Goal: Task Accomplishment & Management: Manage account settings

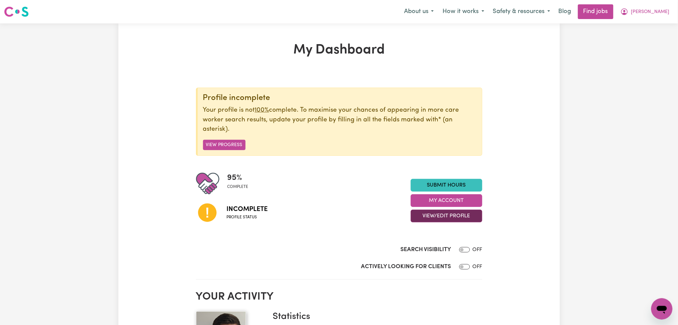
click at [434, 220] on button "View/Edit Profile" at bounding box center [447, 216] width 72 height 13
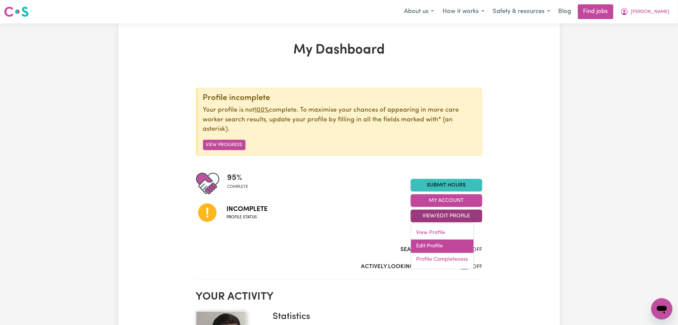
click at [434, 245] on link "Edit Profile" at bounding box center [442, 246] width 63 height 13
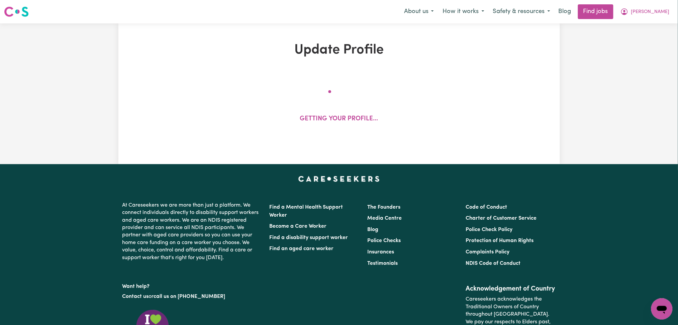
select select "[DEMOGRAPHIC_DATA]"
select select "[DEMOGRAPHIC_DATA] Citizen"
select select "Studying a healthcare related degree or qualification"
select select "65"
select select "91"
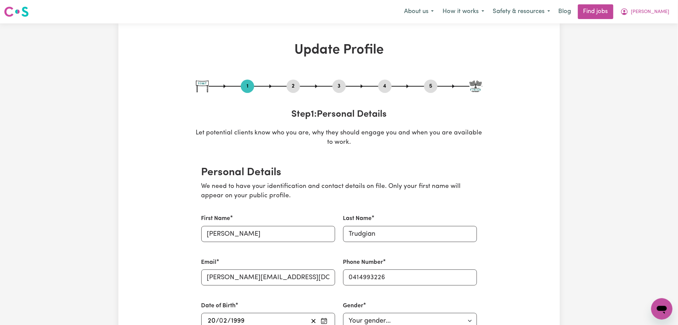
click at [293, 86] on button "2" at bounding box center [293, 86] width 13 height 9
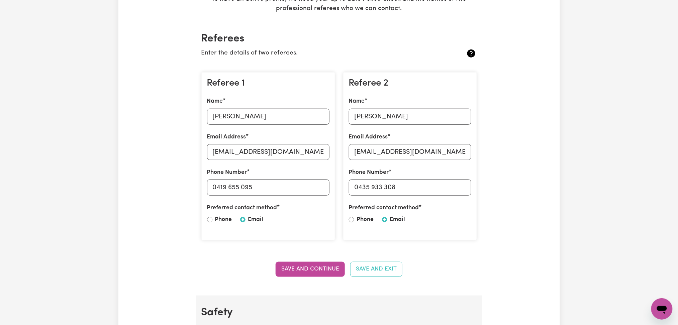
scroll to position [178, 0]
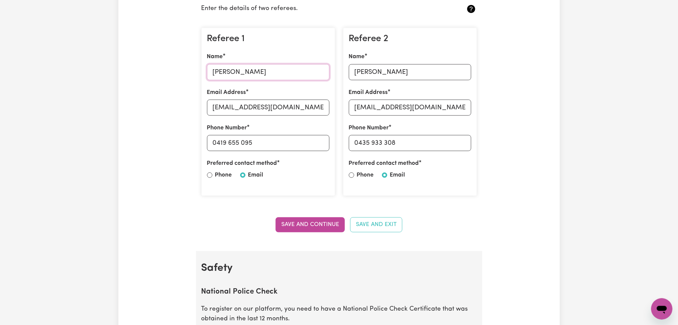
click at [282, 74] on input "[PERSON_NAME]" at bounding box center [268, 72] width 122 height 16
click at [249, 106] on input "[EMAIL_ADDRESS][DOMAIN_NAME]" at bounding box center [268, 108] width 122 height 16
drag, startPoint x: 216, startPoint y: 142, endPoint x: 329, endPoint y: 135, distance: 112.6
click at [329, 135] on div "Phone Number [PHONE_NUMBER]" at bounding box center [268, 137] width 122 height 27
click at [401, 71] on input "[PERSON_NAME]" at bounding box center [410, 72] width 122 height 16
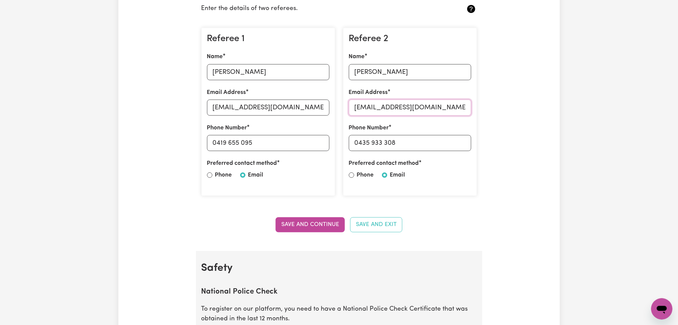
click at [421, 108] on input "[EMAIL_ADDRESS][DOMAIN_NAME]" at bounding box center [410, 108] width 122 height 16
drag, startPoint x: 358, startPoint y: 141, endPoint x: 447, endPoint y: 137, distance: 89.7
click at [447, 137] on input "0435 933 308" at bounding box center [410, 143] width 122 height 16
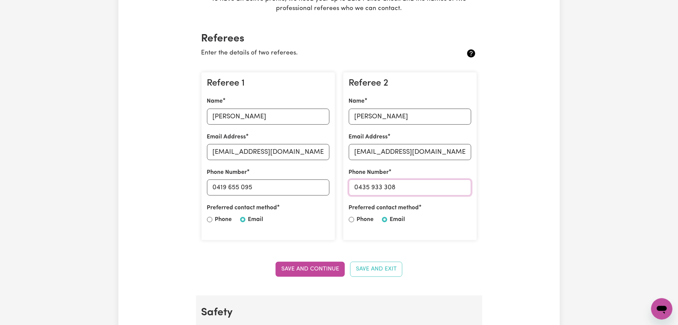
scroll to position [44, 0]
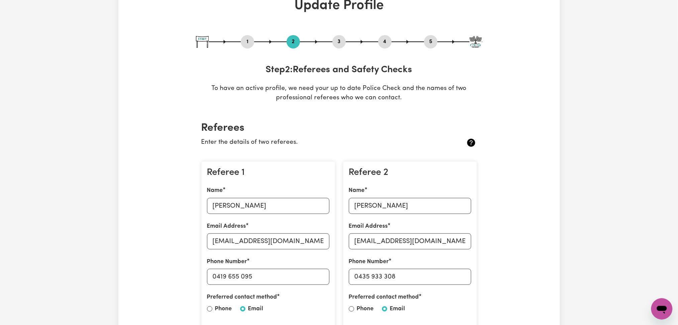
click at [434, 45] on button "5" at bounding box center [430, 41] width 13 height 9
select select "I am providing services privately on my own"
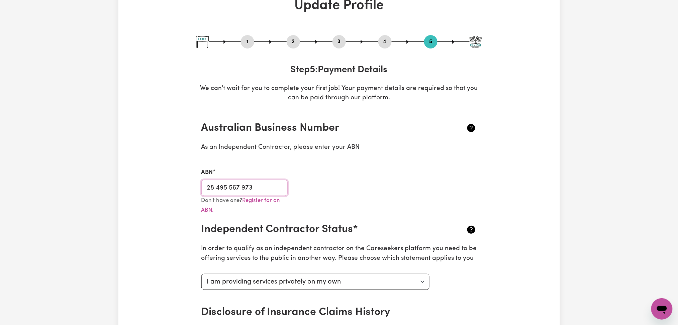
click at [259, 188] on input "28 495 567 973" at bounding box center [244, 188] width 87 height 16
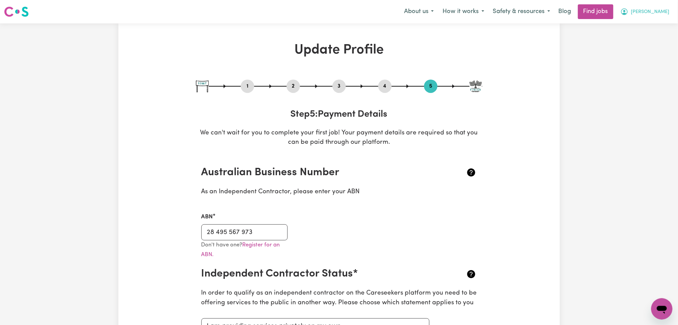
click at [657, 14] on button "[PERSON_NAME]" at bounding box center [645, 12] width 58 height 14
click at [655, 37] on link "My Dashboard" at bounding box center [647, 38] width 53 height 13
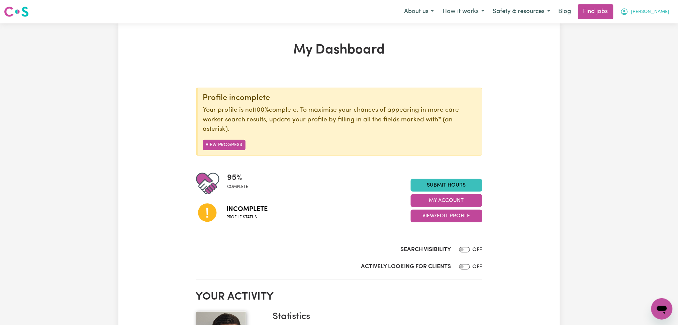
click at [628, 14] on icon "My Account" at bounding box center [624, 11] width 7 height 7
click at [646, 52] on link "Logout" at bounding box center [647, 51] width 53 height 13
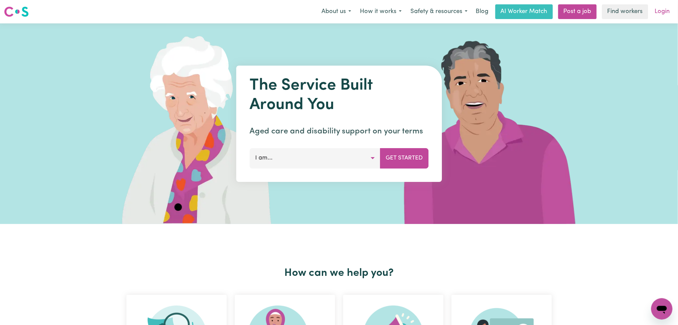
click at [670, 5] on link "Login" at bounding box center [662, 11] width 23 height 15
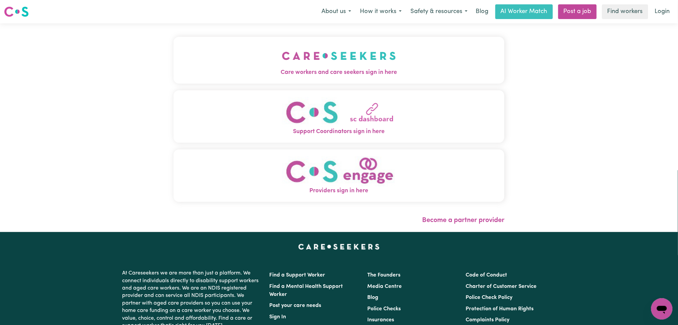
click at [189, 83] on button "Care workers and care seekers sign in here" at bounding box center [339, 60] width 331 height 47
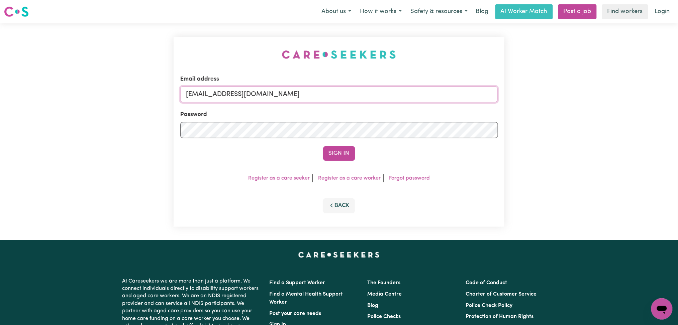
drag, startPoint x: 275, startPoint y: 98, endPoint x: 262, endPoint y: 101, distance: 13.6
click at [274, 98] on input "[EMAIL_ADDRESS][DOMAIN_NAME]" at bounding box center [339, 94] width 318 height 16
drag, startPoint x: 220, startPoint y: 89, endPoint x: 447, endPoint y: 88, distance: 226.7
click at [447, 88] on input "Superuser~[EMAIL_ADDRESS][DOMAIN_NAME]" at bounding box center [339, 94] width 318 height 16
type input "Superuser~[PERSON_NAME][EMAIL_ADDRESS][DOMAIN_NAME]"
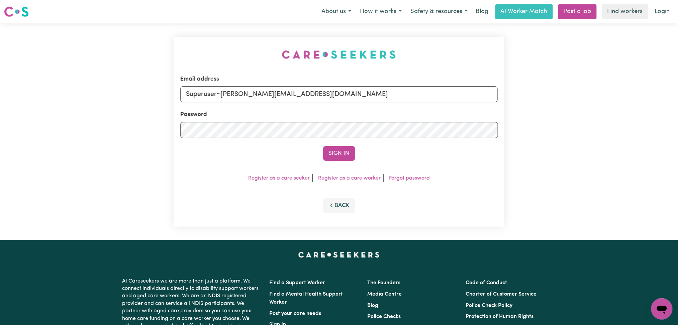
click at [343, 140] on form "Email address Superuser~[PERSON_NAME][EMAIL_ADDRESS][DOMAIN_NAME] Password Sign…" at bounding box center [339, 118] width 318 height 86
click at [341, 155] on button "Sign In" at bounding box center [339, 153] width 32 height 15
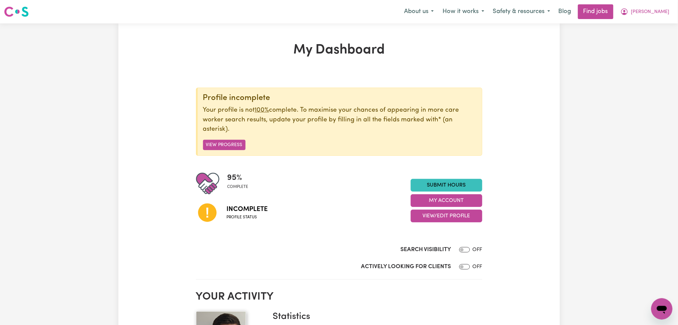
scroll to position [44, 0]
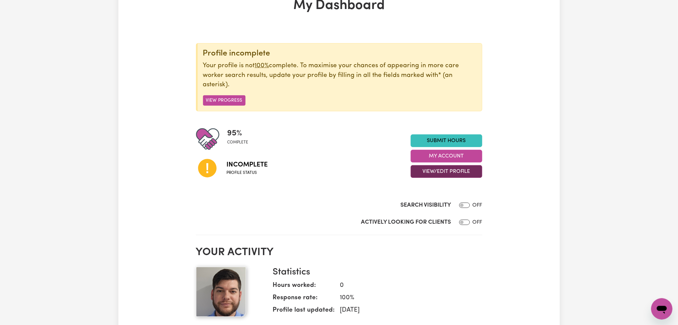
click at [419, 170] on button "View/Edit Profile" at bounding box center [447, 171] width 72 height 13
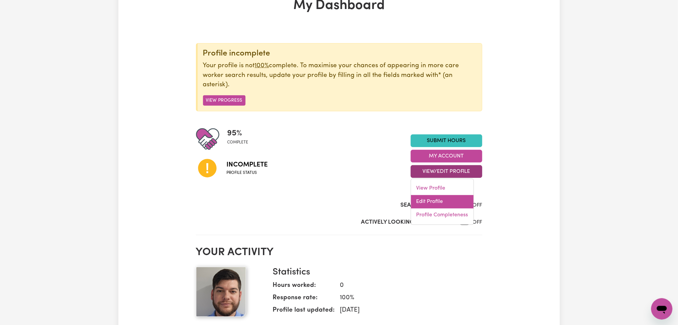
click at [423, 197] on link "Edit Profile" at bounding box center [442, 201] width 63 height 13
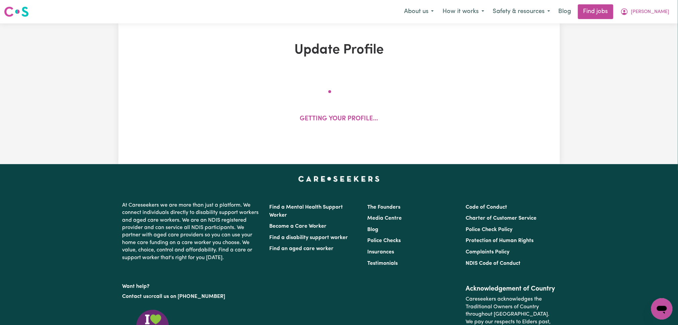
select select "[DEMOGRAPHIC_DATA]"
select select "[DEMOGRAPHIC_DATA] Citizen"
select select "Studying a healthcare related degree or qualification"
select select "65"
select select "91"
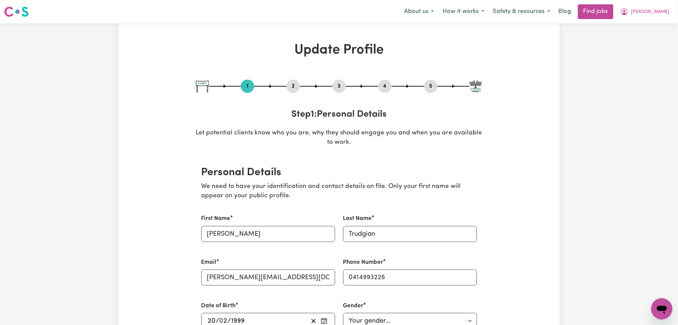
click at [387, 86] on button "4" at bounding box center [384, 86] width 13 height 9
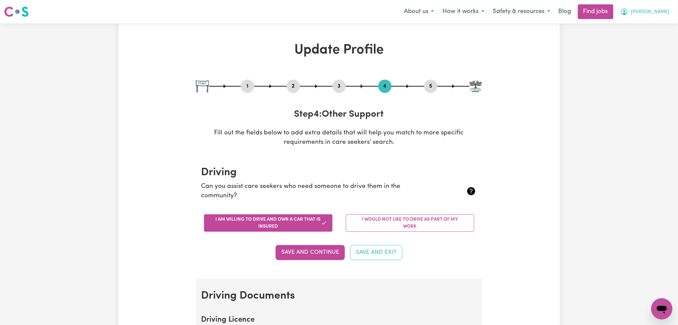
click at [628, 10] on icon "My Account" at bounding box center [624, 12] width 8 height 8
click at [641, 47] on link "Logout" at bounding box center [647, 51] width 53 height 13
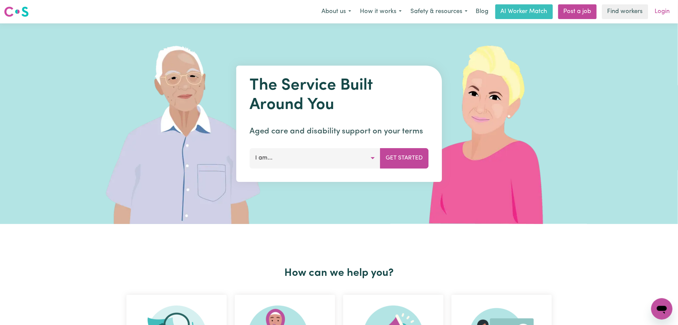
click at [666, 15] on link "Login" at bounding box center [662, 11] width 23 height 15
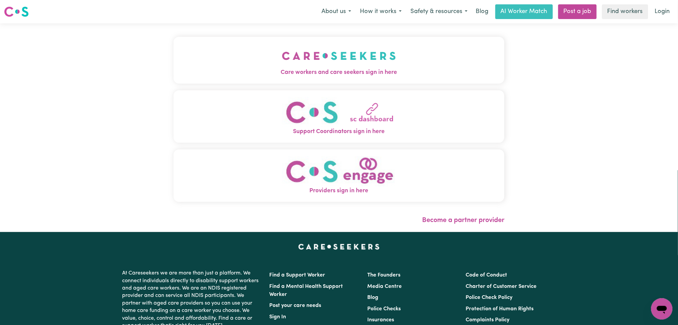
click at [247, 85] on div "Care workers and care seekers sign in here Support Coordinators sign in here Pr…" at bounding box center [339, 123] width 331 height 172
click at [229, 53] on button "Care workers and care seekers sign in here" at bounding box center [339, 60] width 331 height 47
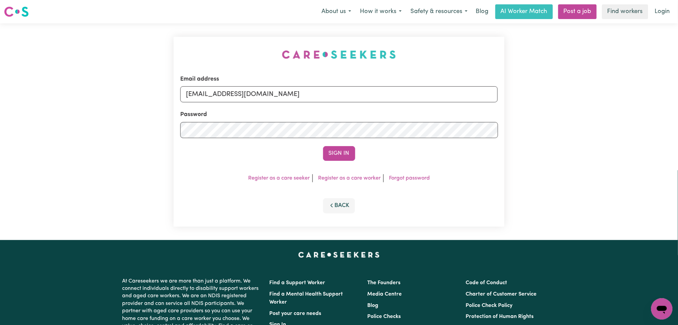
drag, startPoint x: 305, startPoint y: 85, endPoint x: 300, endPoint y: 85, distance: 5.0
click at [302, 85] on div "Email address [EMAIL_ADDRESS][DOMAIN_NAME]" at bounding box center [339, 88] width 318 height 27
click at [254, 102] on div "Email address [EMAIL_ADDRESS][DOMAIN_NAME]" at bounding box center [339, 88] width 318 height 27
drag, startPoint x: 221, startPoint y: 92, endPoint x: 435, endPoint y: 93, distance: 214.0
click at [435, 93] on input "Superuser~[PERSON_NAME][EMAIL_ADDRESS][DOMAIN_NAME]" at bounding box center [339, 94] width 318 height 16
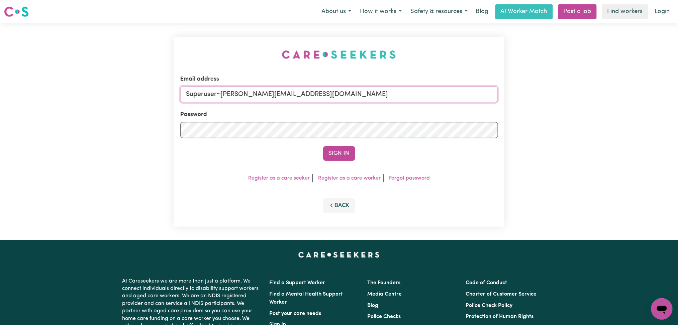
paste input "[DEMOGRAPHIC_DATA]"
drag, startPoint x: 222, startPoint y: 92, endPoint x: 431, endPoint y: 92, distance: 209.3
click at [431, 92] on input "Superuser~[EMAIL_ADDRESS][DOMAIN_NAME]" at bounding box center [339, 94] width 318 height 16
type input "Superuser~[EMAIL_ADDRESS][DOMAIN_NAME]"
click at [342, 156] on button "Sign In" at bounding box center [339, 153] width 32 height 15
